Goal: Information Seeking & Learning: Learn about a topic

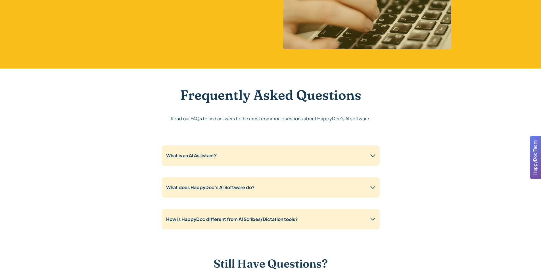
scroll to position [1335, 0]
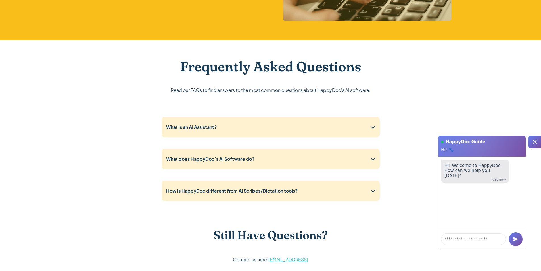
click at [371, 128] on icon at bounding box center [372, 126] width 9 height 9
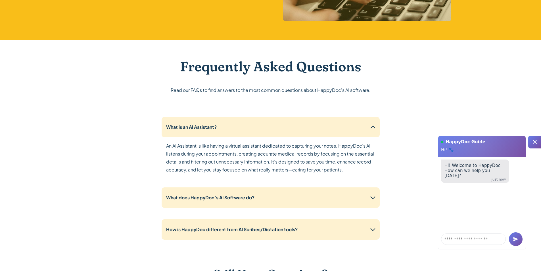
click at [533, 141] on icon at bounding box center [534, 141] width 7 height 7
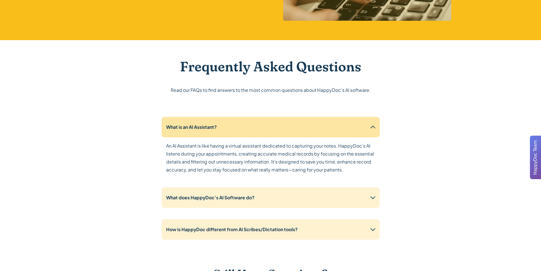
click at [373, 126] on icon at bounding box center [372, 127] width 5 height 3
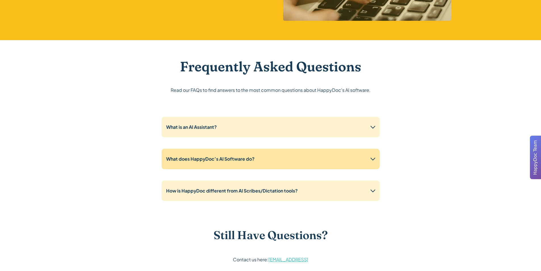
click at [375, 156] on icon at bounding box center [372, 158] width 9 height 9
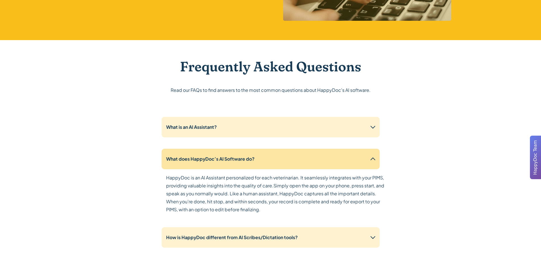
click at [373, 157] on icon at bounding box center [372, 158] width 9 height 9
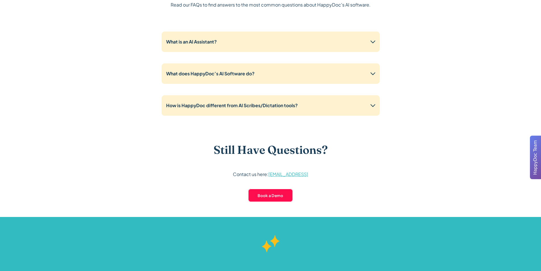
scroll to position [1449, 0]
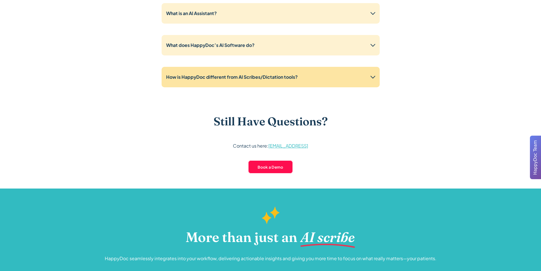
click at [374, 78] on icon at bounding box center [372, 76] width 9 height 9
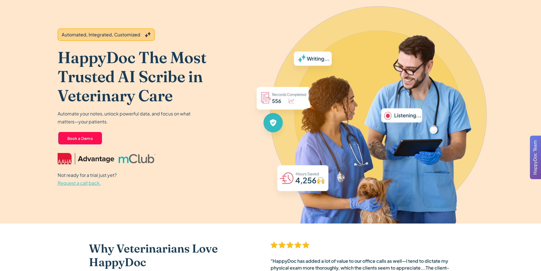
scroll to position [0, 0]
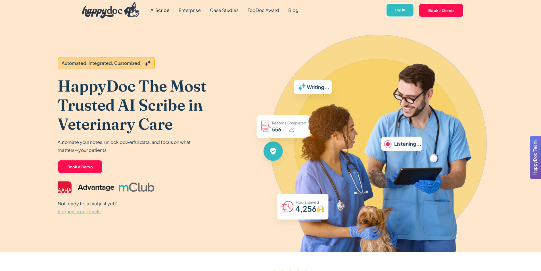
click at [168, 12] on link "AI Scribe" at bounding box center [160, 10] width 28 height 20
click at [200, 11] on link "Enterprise" at bounding box center [189, 10] width 31 height 20
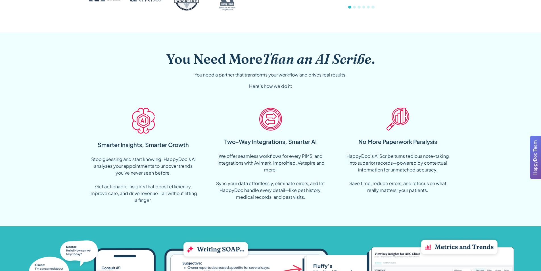
scroll to position [369, 0]
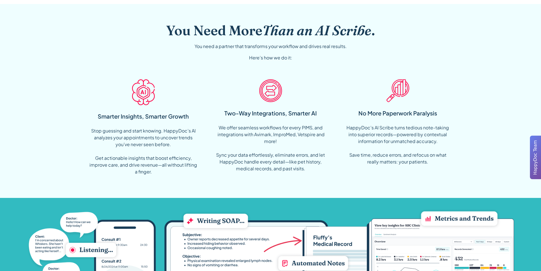
click at [126, 132] on div "Stop guessing and start knowing. HappyDoc’s AI analyzes your appointments to un…" at bounding box center [143, 151] width 109 height 48
click at [262, 124] on div "We offer seamless workflows for every PIMS, and integrations with Avimark, Impr…" at bounding box center [270, 148] width 109 height 48
click at [415, 133] on div "HappyDoc’s AI Scribe turns tedious note-taking into superior records—powered by…" at bounding box center [397, 144] width 109 height 41
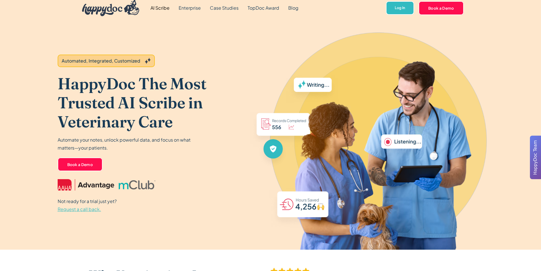
scroll to position [0, 0]
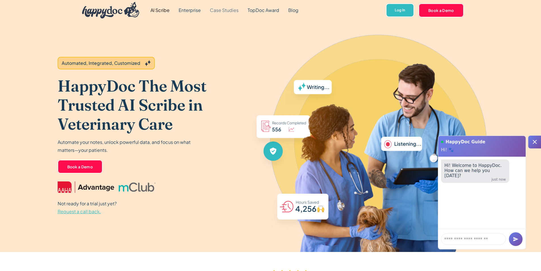
click at [223, 9] on link "Case Studies" at bounding box center [224, 10] width 38 height 20
